Goal: Task Accomplishment & Management: Manage account settings

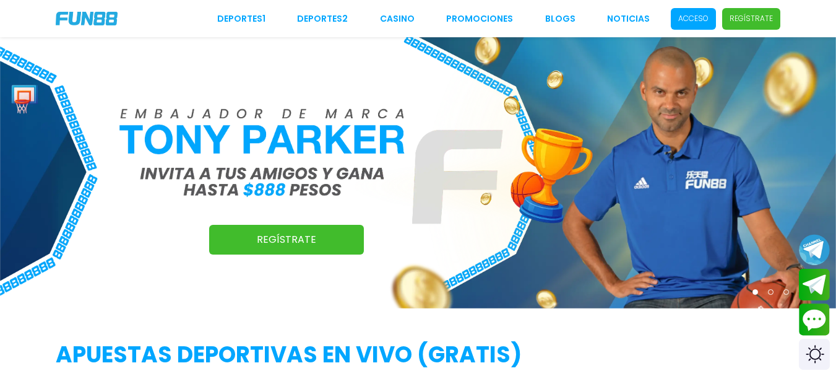
click at [693, 6] on div "Deportes 1 Deportes 2 CASINO Promociones BLOGS NOTICIAS Acceso Regístrate" at bounding box center [418, 18] width 836 height 37
click at [693, 19] on p "Acceso" at bounding box center [694, 18] width 30 height 11
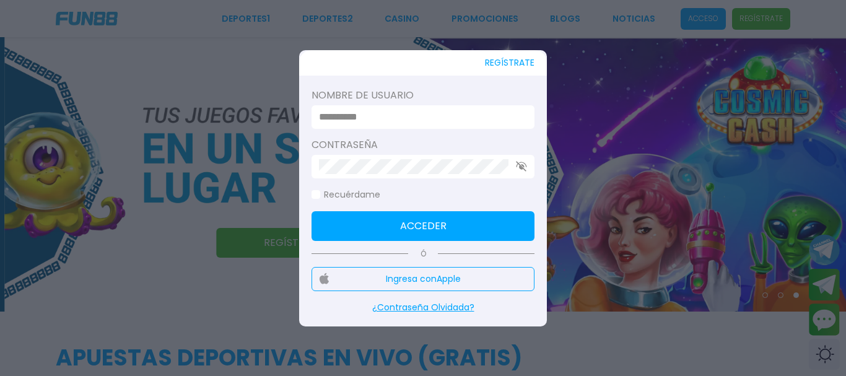
click at [477, 113] on input at bounding box center [419, 117] width 201 height 15
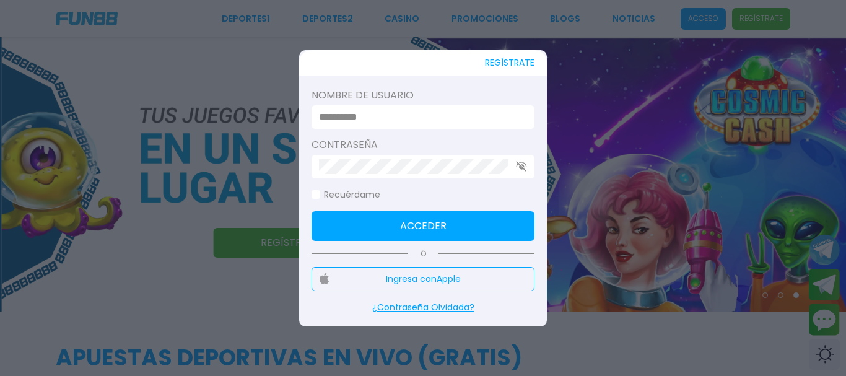
click at [475, 118] on input at bounding box center [419, 117] width 201 height 15
type input "**********"
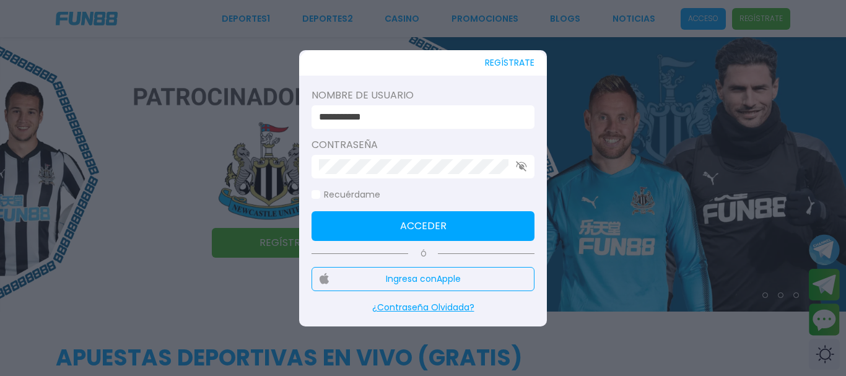
click at [419, 178] on div at bounding box center [422, 167] width 223 height 24
click at [423, 213] on button "Acceder" at bounding box center [422, 226] width 223 height 30
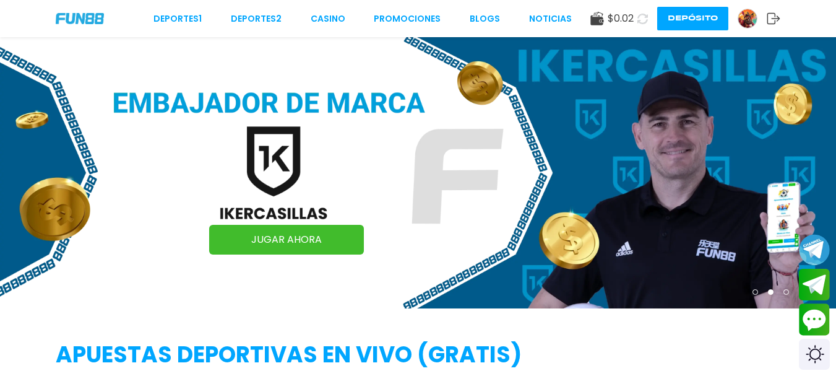
click at [604, 20] on use at bounding box center [597, 19] width 13 height 14
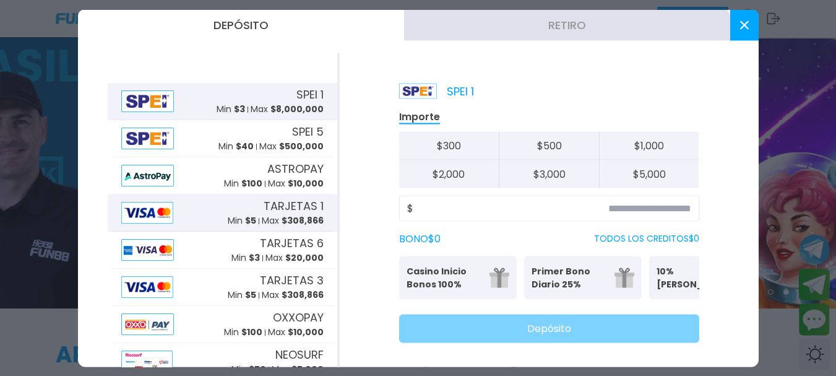
scroll to position [124, 0]
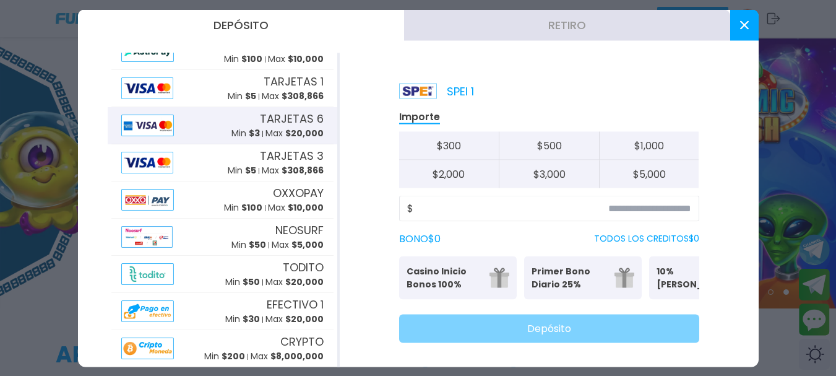
click at [299, 122] on span "TARJETAS 6" at bounding box center [292, 119] width 64 height 17
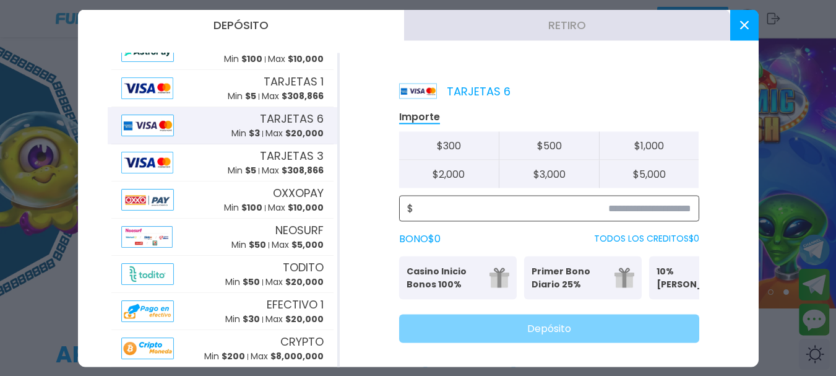
click at [625, 208] on input at bounding box center [553, 208] width 278 height 15
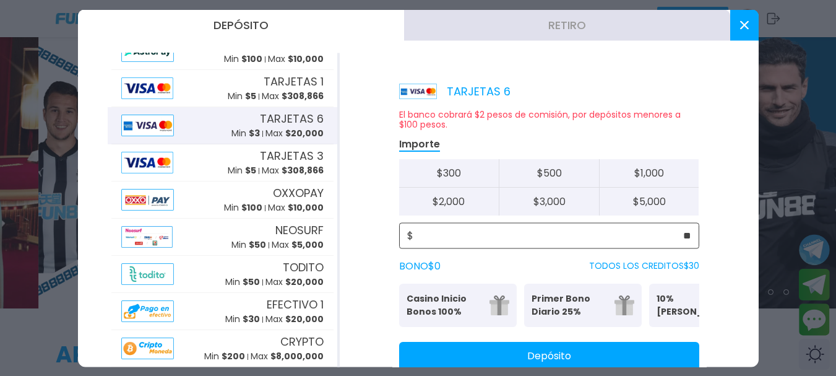
scroll to position [44, 0]
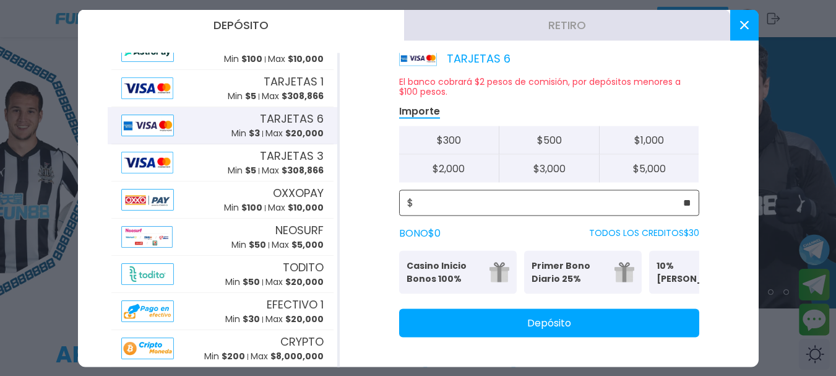
type input "**"
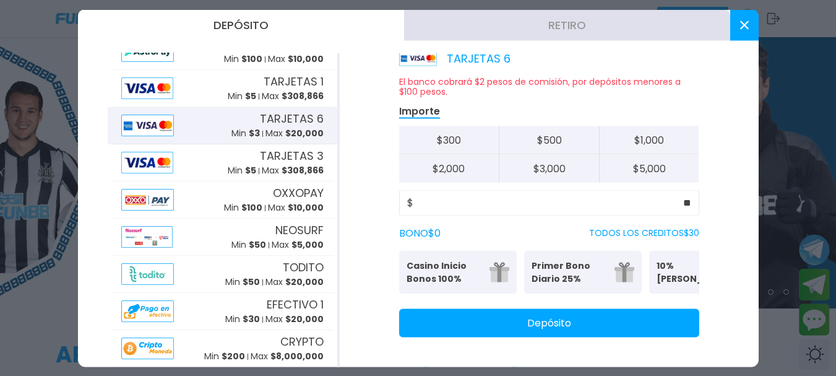
click at [524, 322] on button "Depósito" at bounding box center [549, 322] width 300 height 28
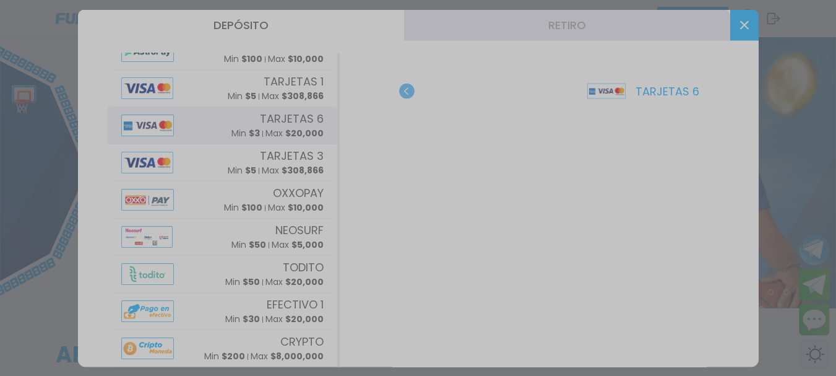
scroll to position [0, 0]
